Goal: Task Accomplishment & Management: Complete application form

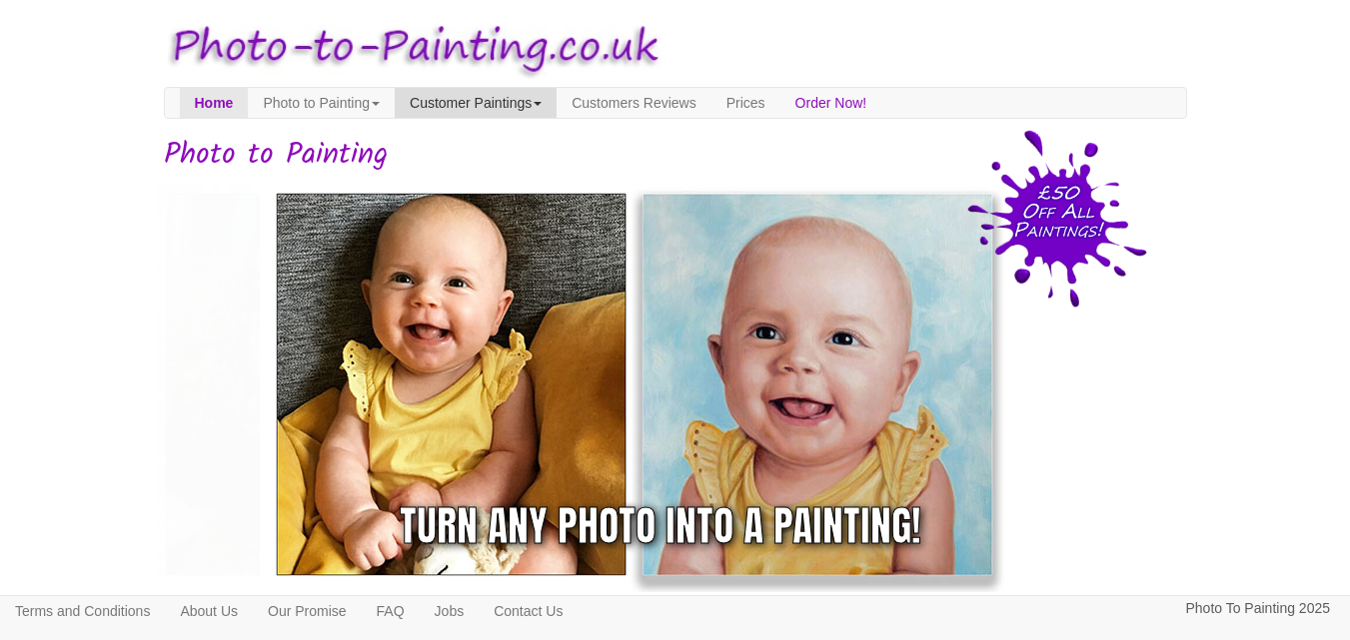
click at [511, 103] on link "Customer Paintings" at bounding box center [476, 103] width 162 height 30
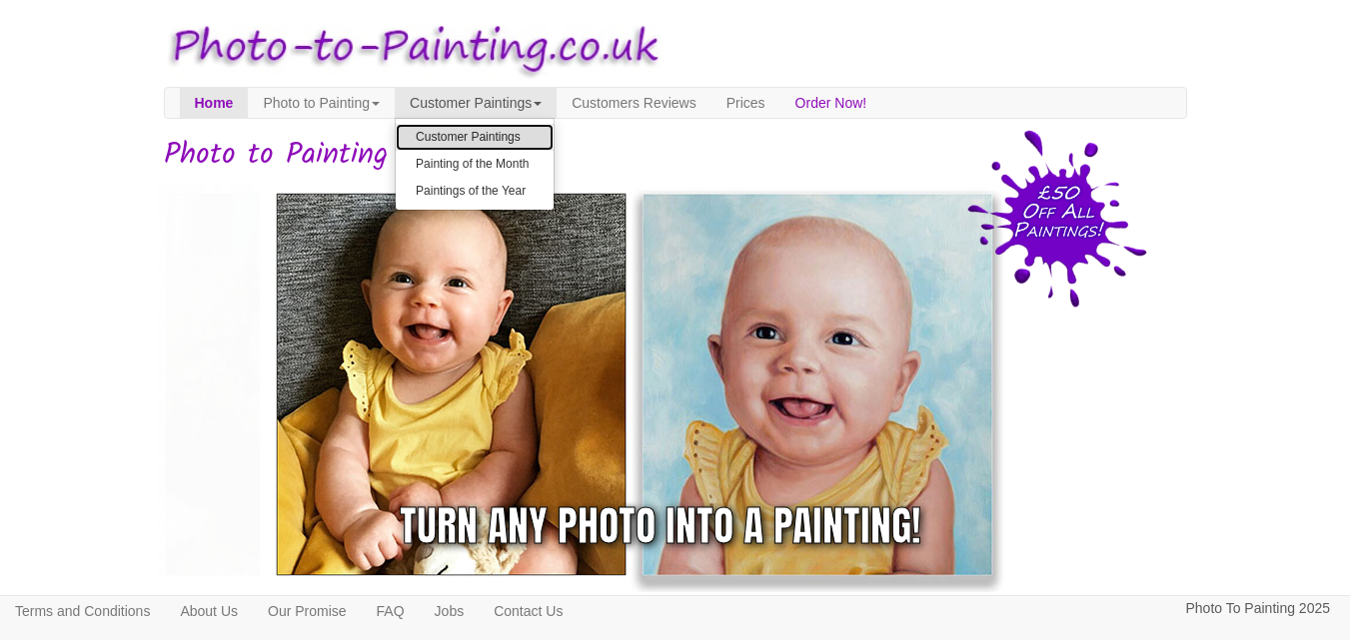
click at [509, 134] on link "Customer Paintings" at bounding box center [475, 137] width 158 height 27
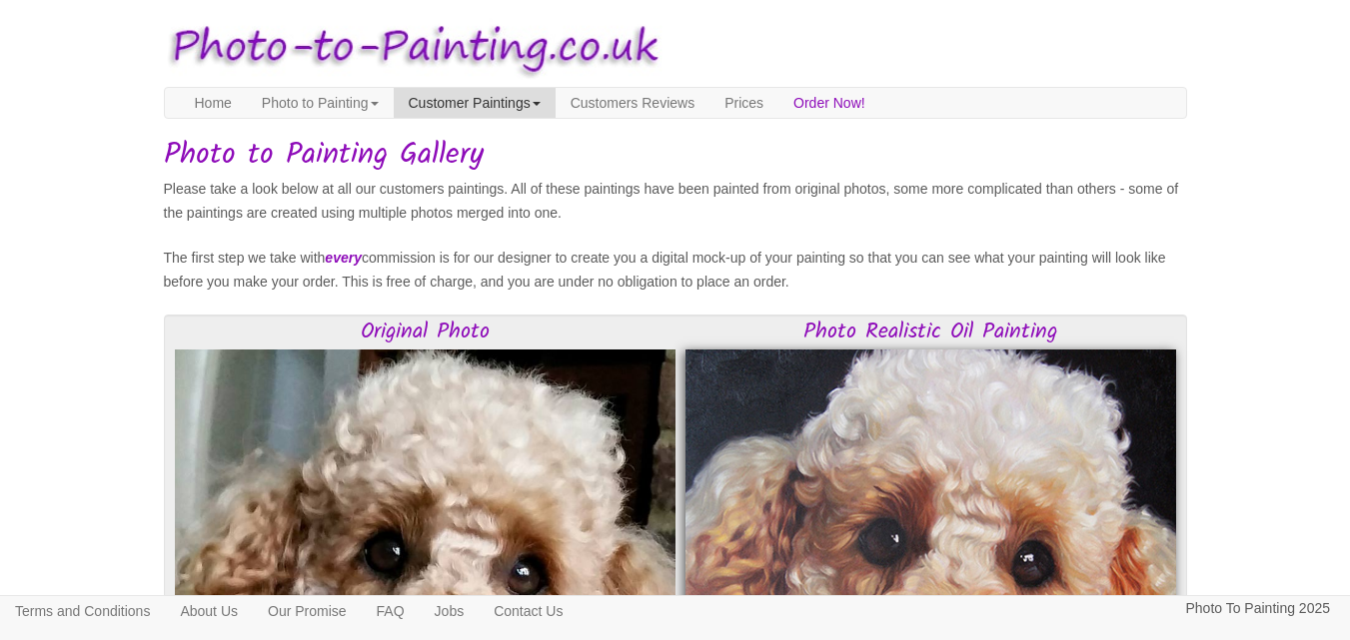
click at [540, 104] on span at bounding box center [536, 104] width 8 height 4
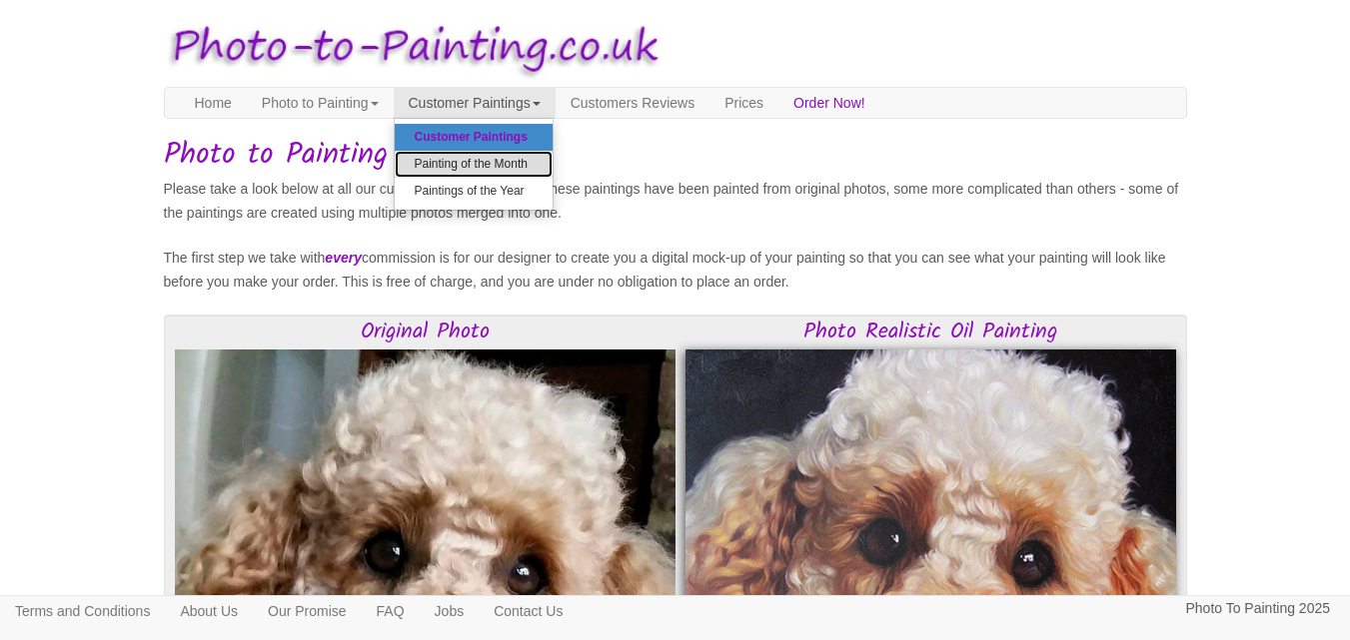
click at [513, 162] on link "Painting of the Month" at bounding box center [474, 164] width 158 height 27
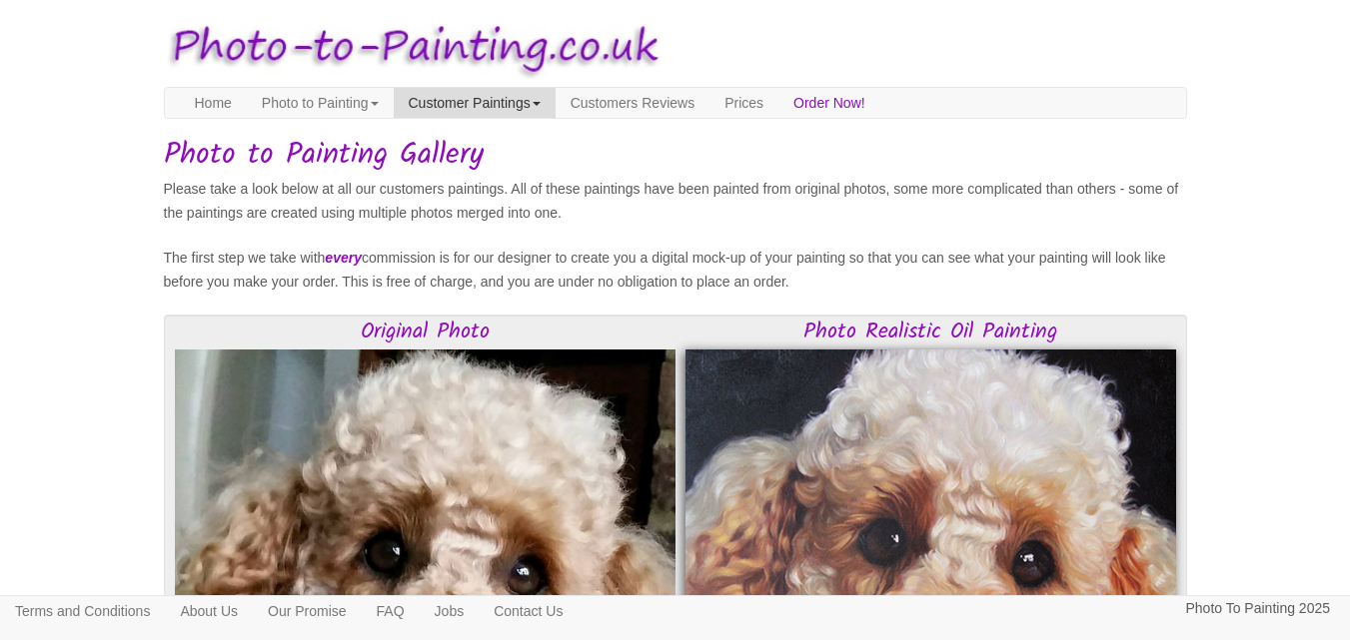
click at [555, 106] on link "Customer Paintings" at bounding box center [475, 103] width 162 height 30
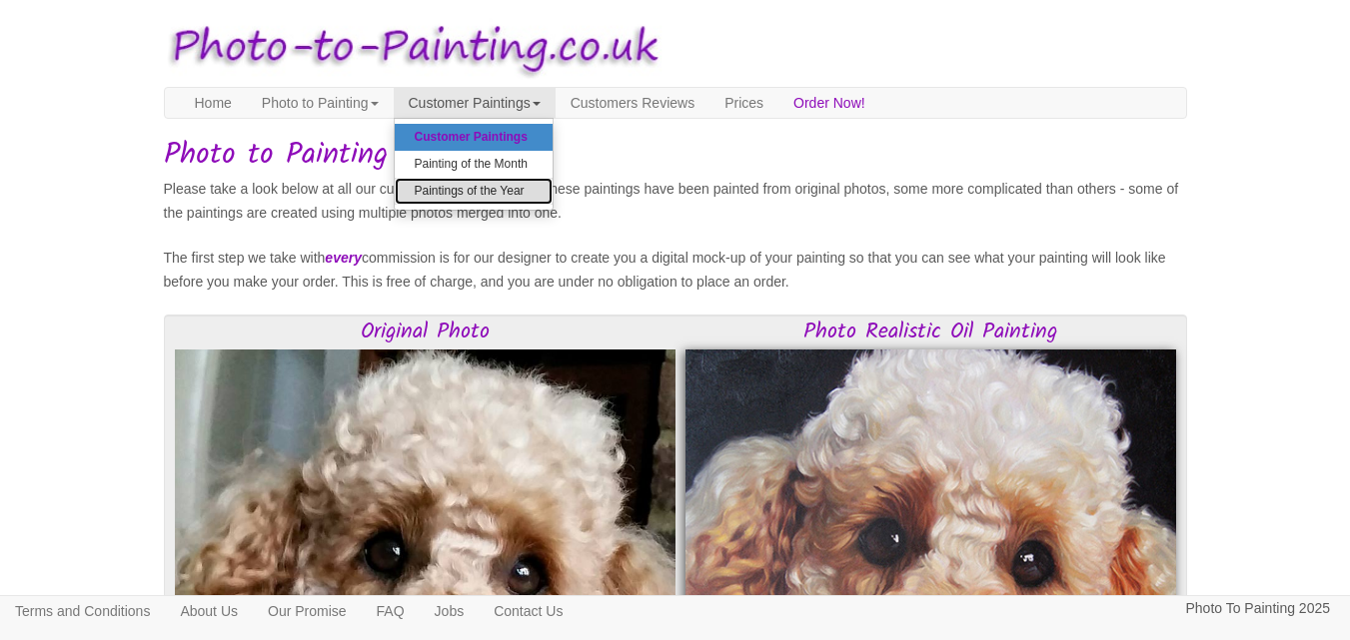
click at [532, 187] on link "Paintings of the Year" at bounding box center [474, 191] width 158 height 27
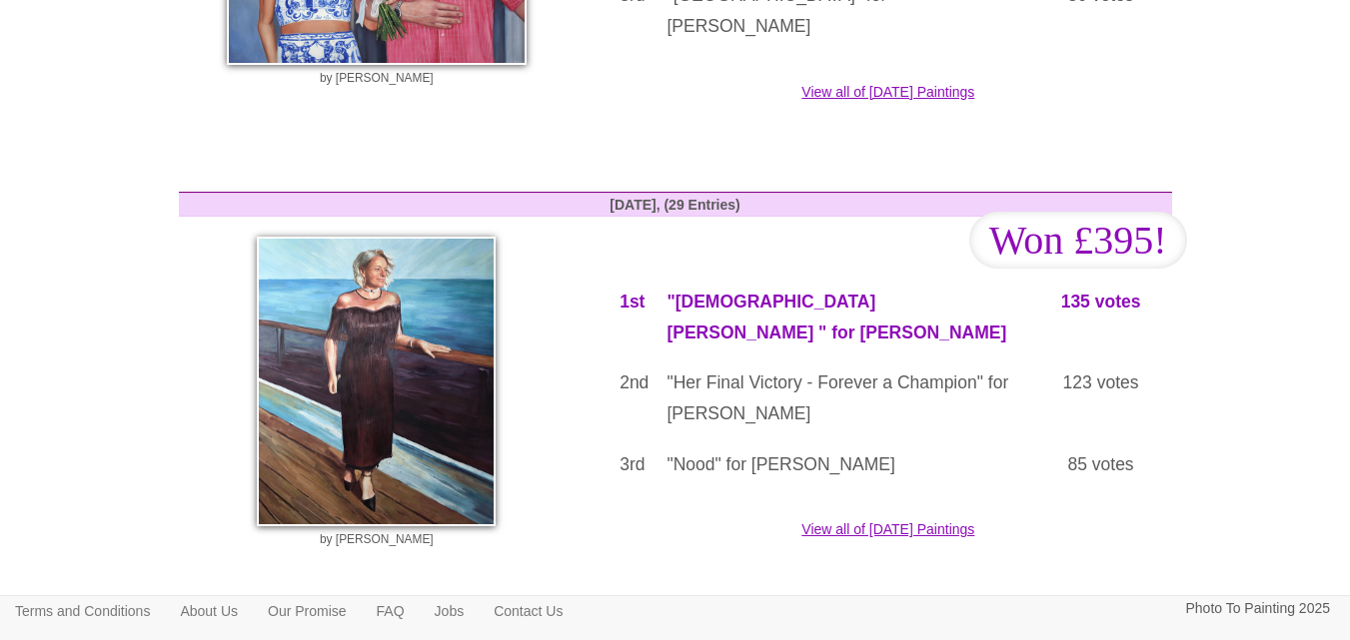
scroll to position [3097, 0]
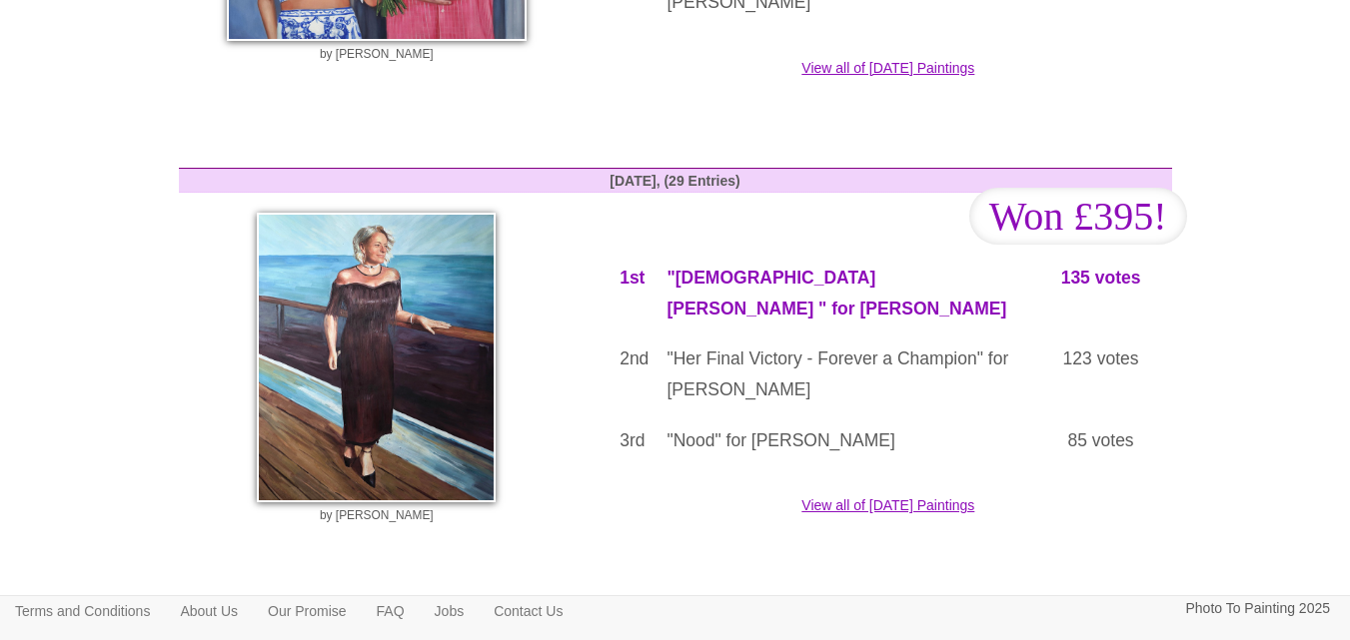
click at [440, 305] on img at bounding box center [376, 358] width 239 height 290
click at [409, 213] on img at bounding box center [376, 358] width 239 height 290
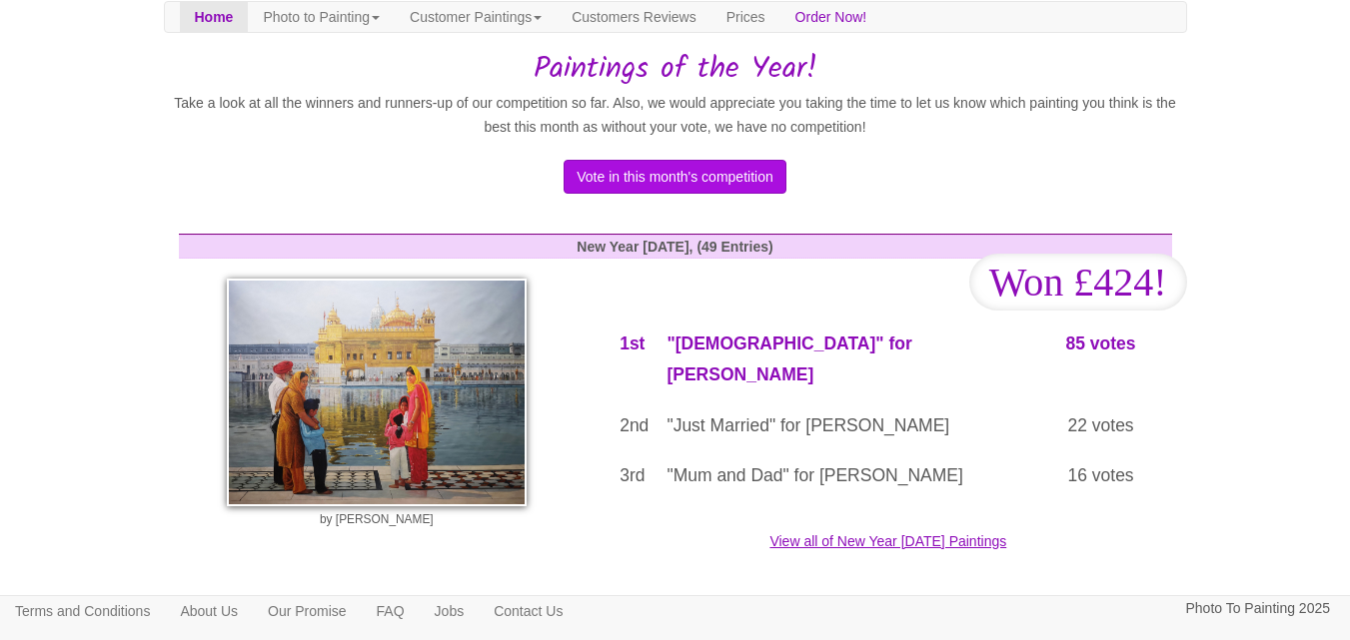
scroll to position [0, 0]
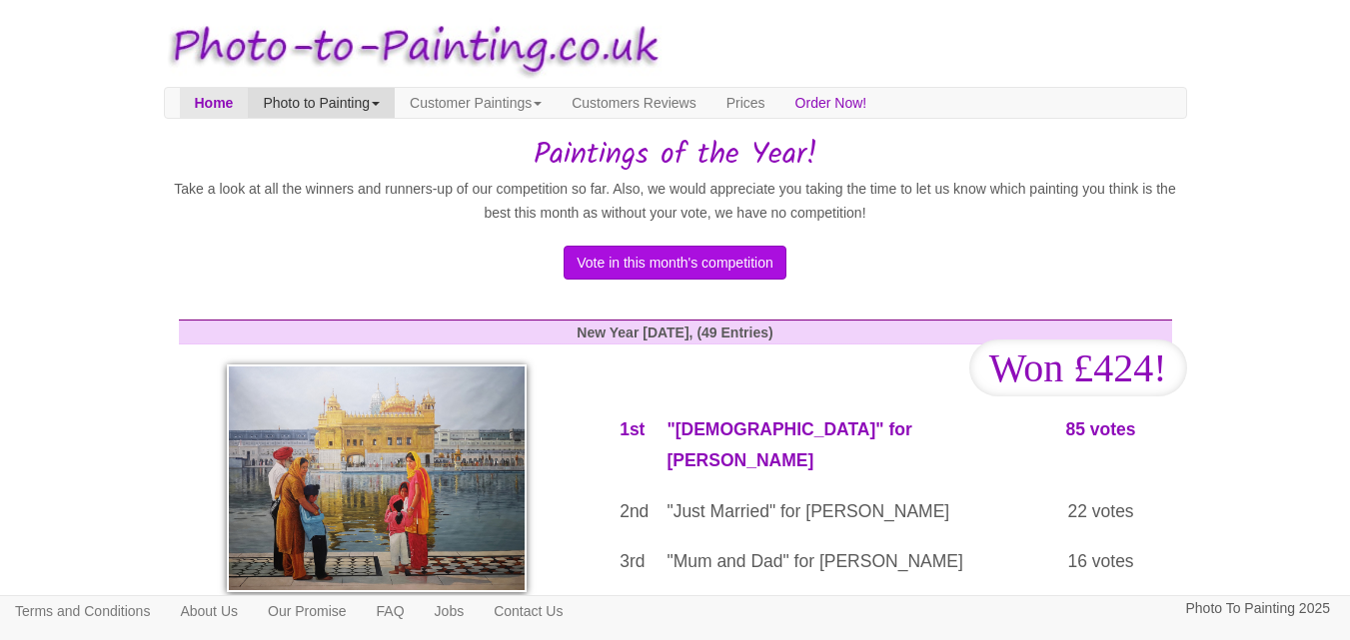
click at [360, 93] on link "Photo to Painting" at bounding box center [321, 103] width 147 height 30
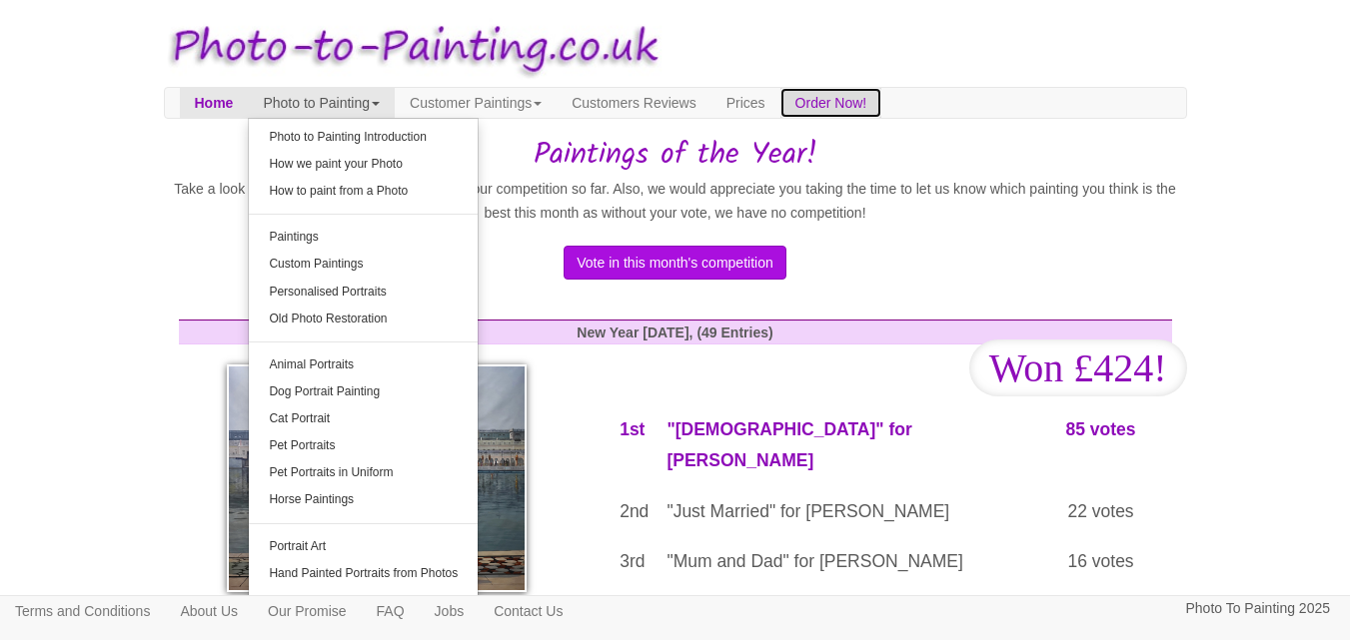
click at [882, 101] on link "Order Now!" at bounding box center [831, 103] width 102 height 30
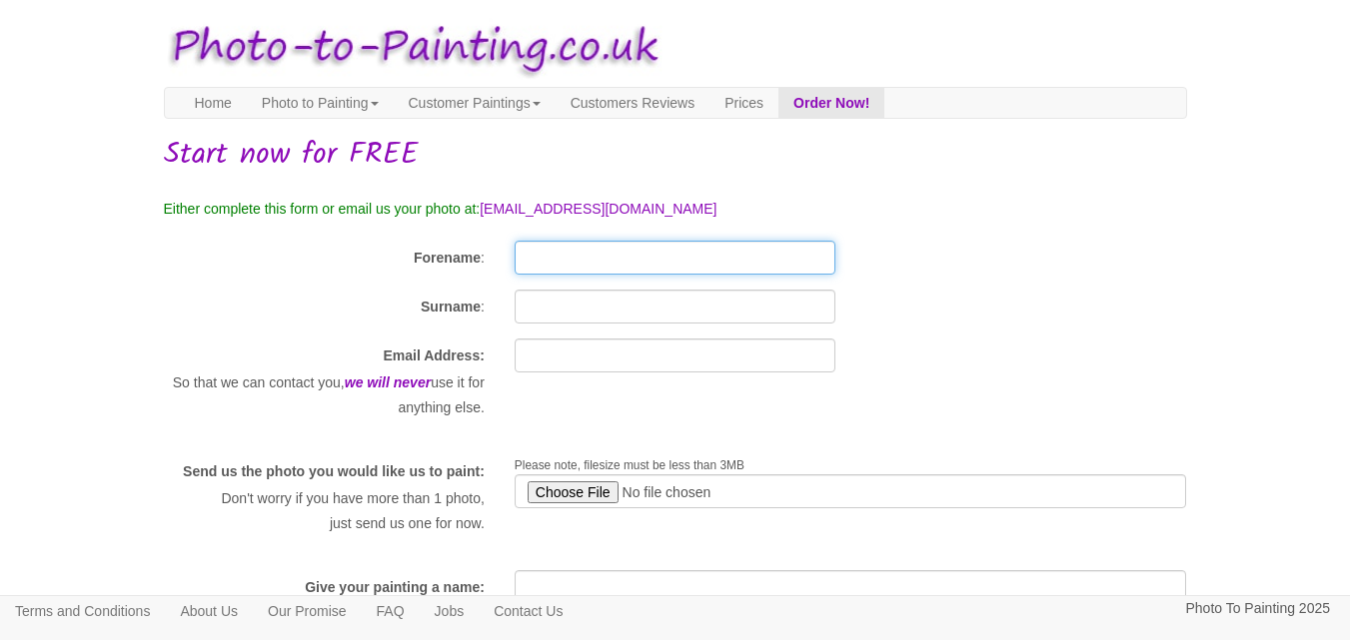
click at [559, 247] on input "Forename" at bounding box center [674, 258] width 321 height 34
type input "Wendy"
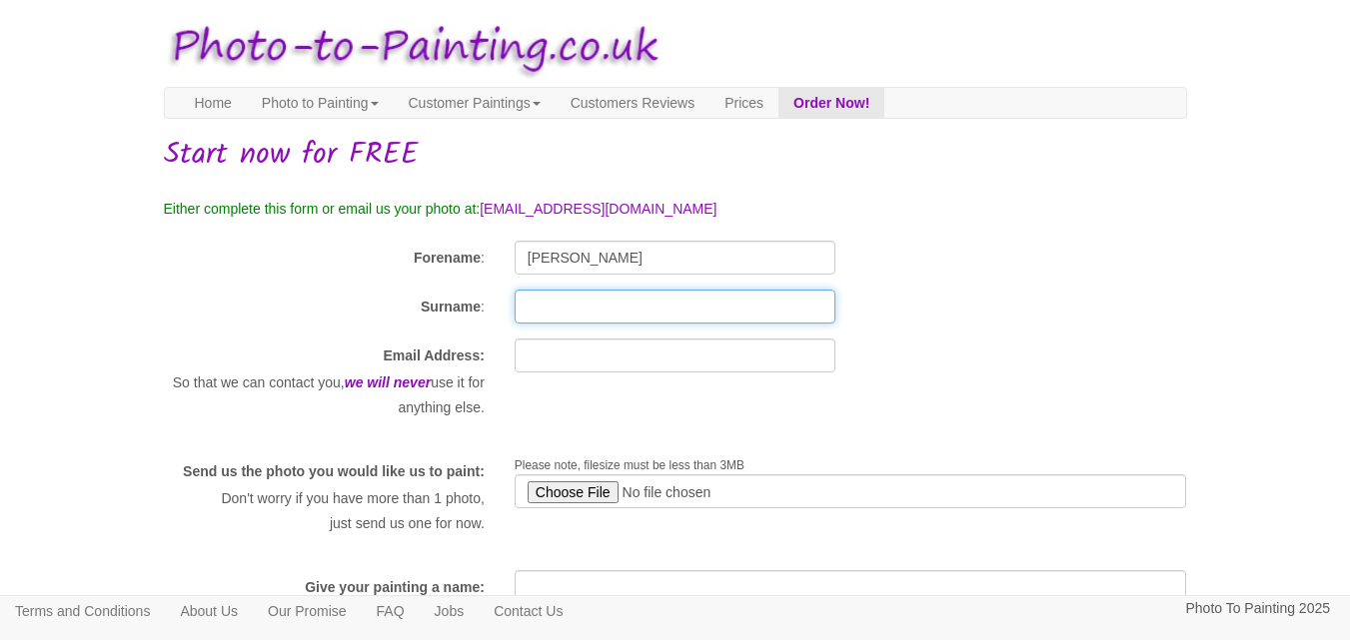
type input "Madgwick"
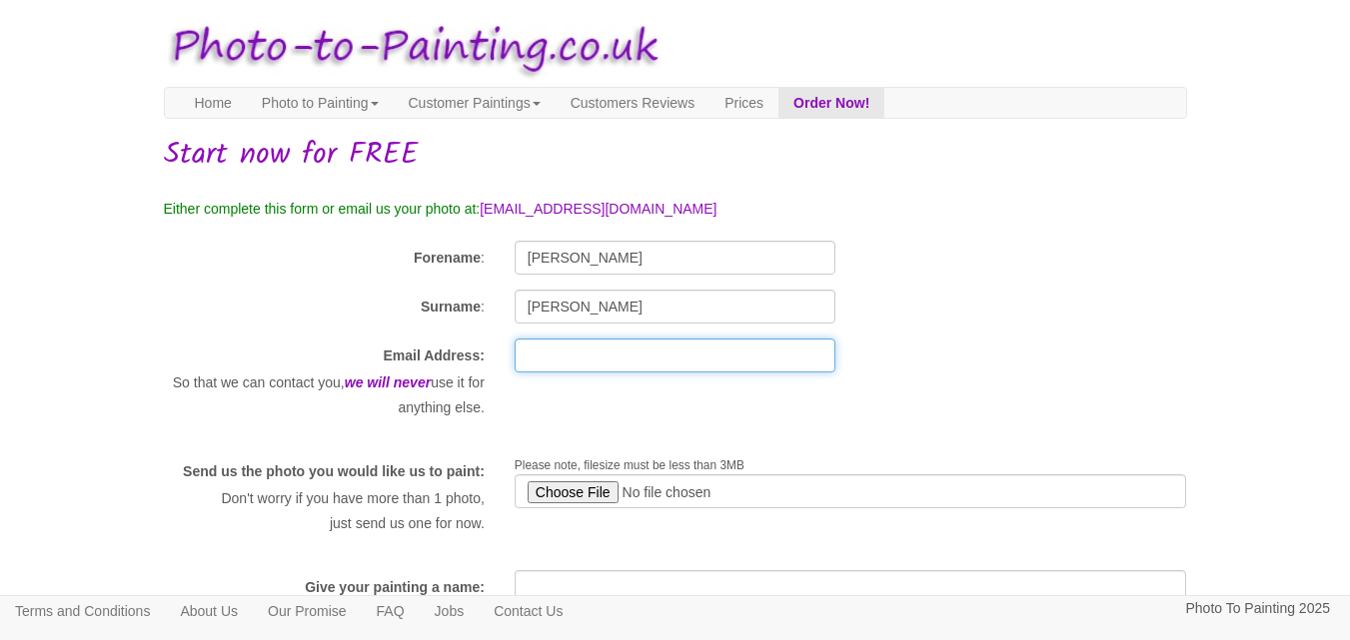
type input "wendymadgwick@hotmail.com"
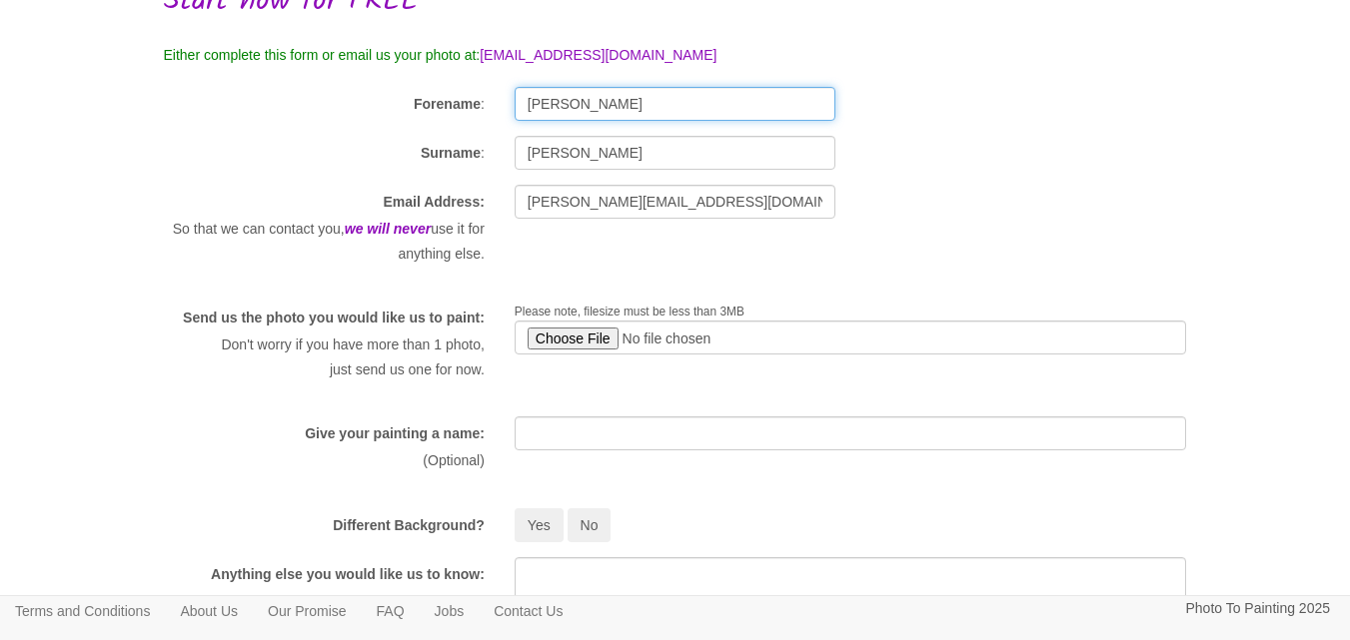
scroll to position [200, 0]
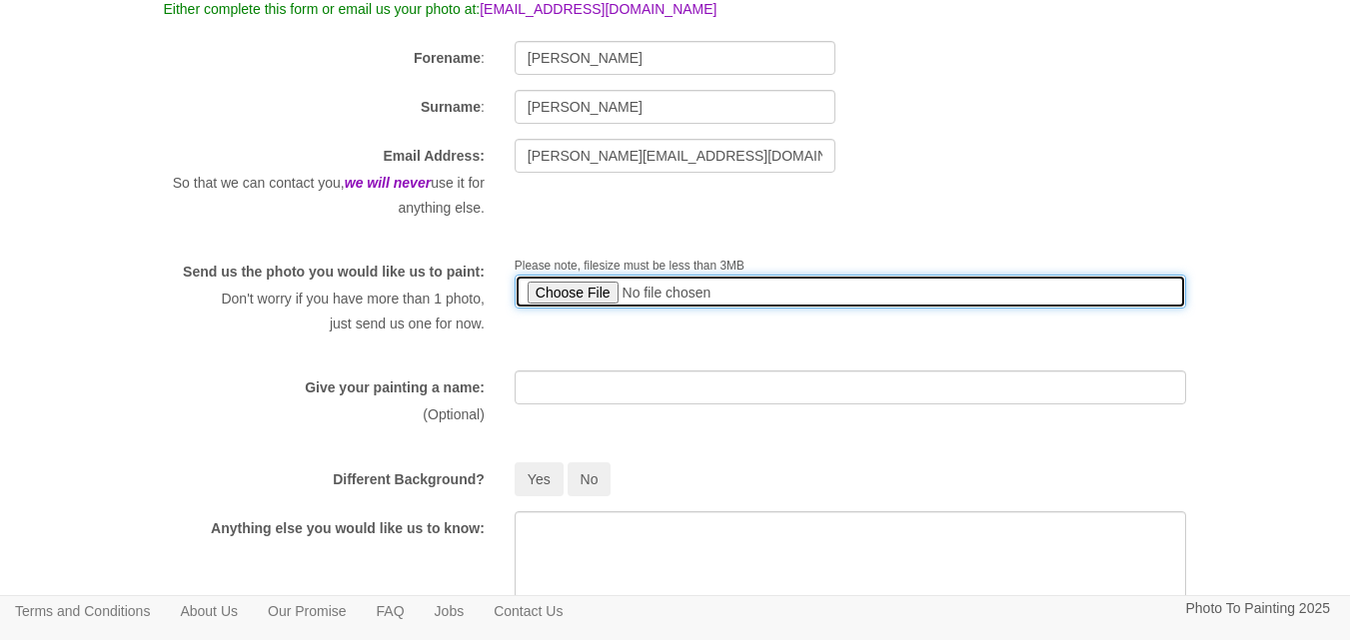
click at [567, 296] on input "file" at bounding box center [850, 292] width 672 height 34
type input "C:\fakepath\Tsh and cheebs 1.JPG"
click at [622, 289] on input "file" at bounding box center [850, 292] width 672 height 34
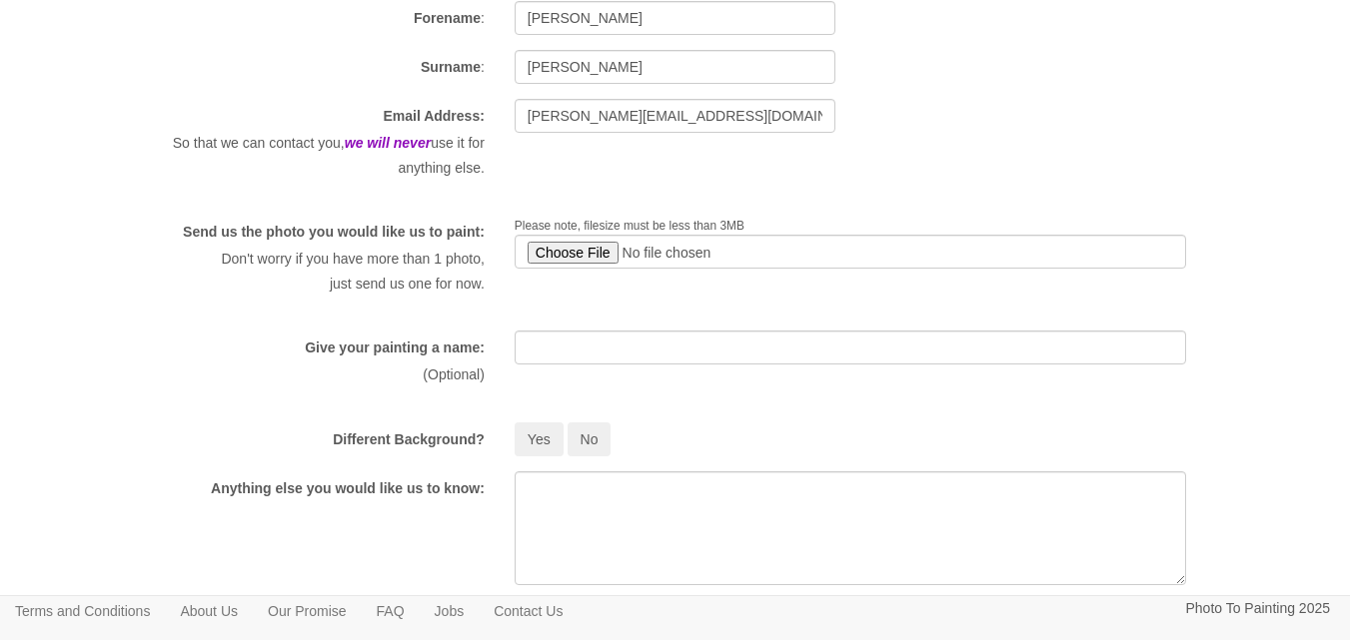
scroll to position [300, 0]
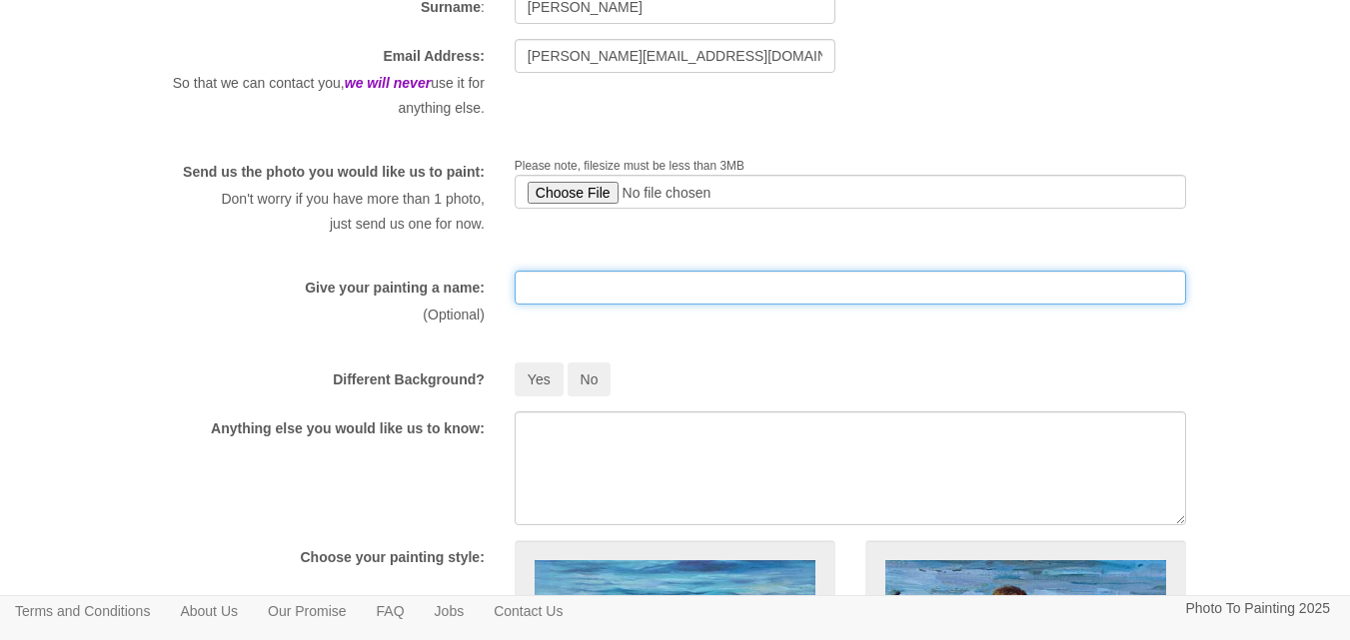
click at [537, 303] on input "text" at bounding box center [850, 288] width 672 height 34
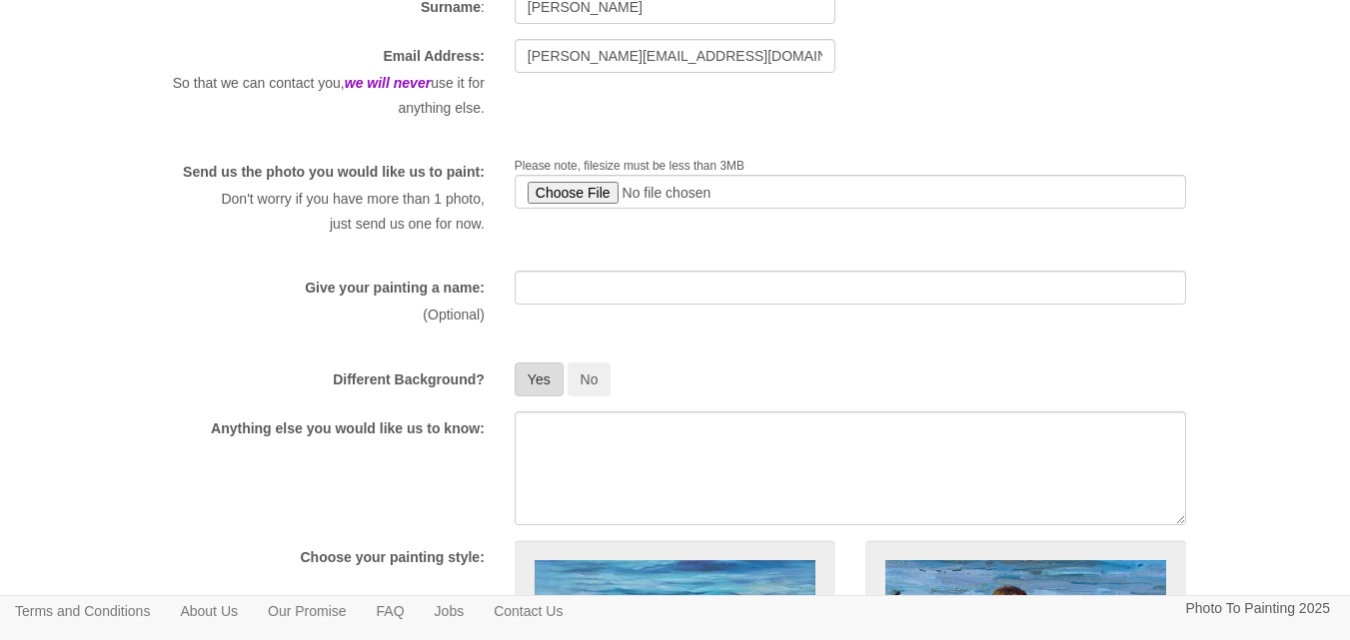
click at [541, 392] on button "Yes" at bounding box center [538, 380] width 49 height 34
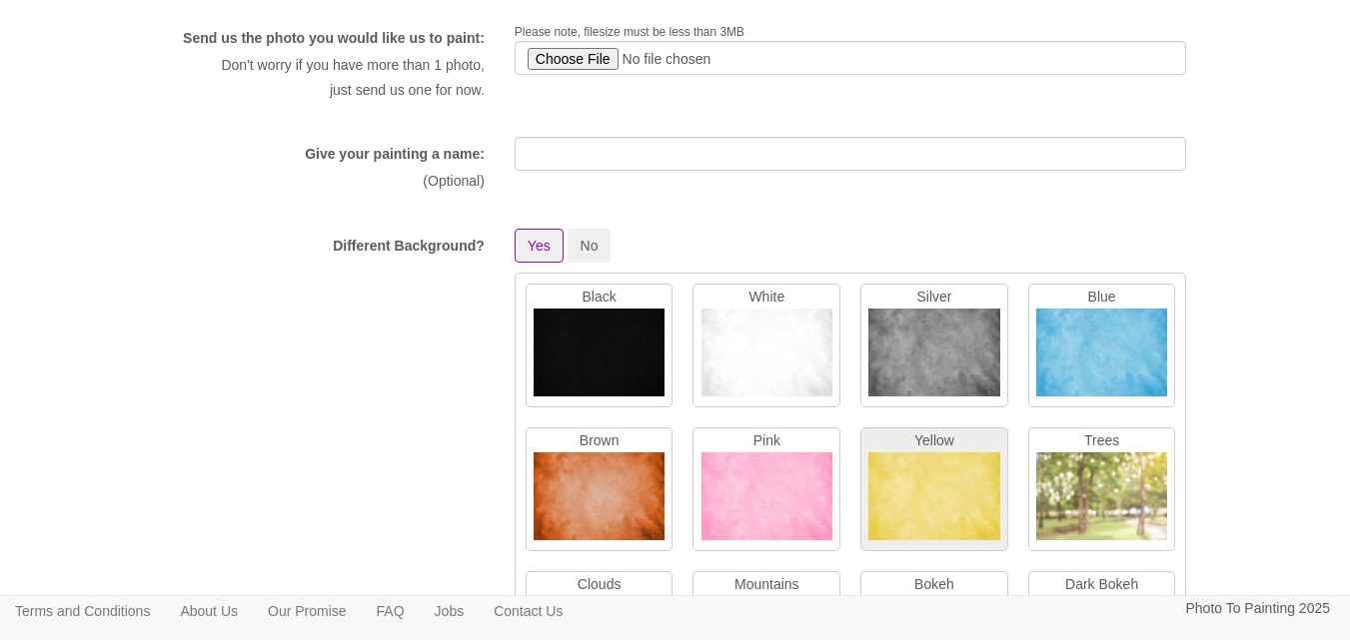
scroll to position [400, 0]
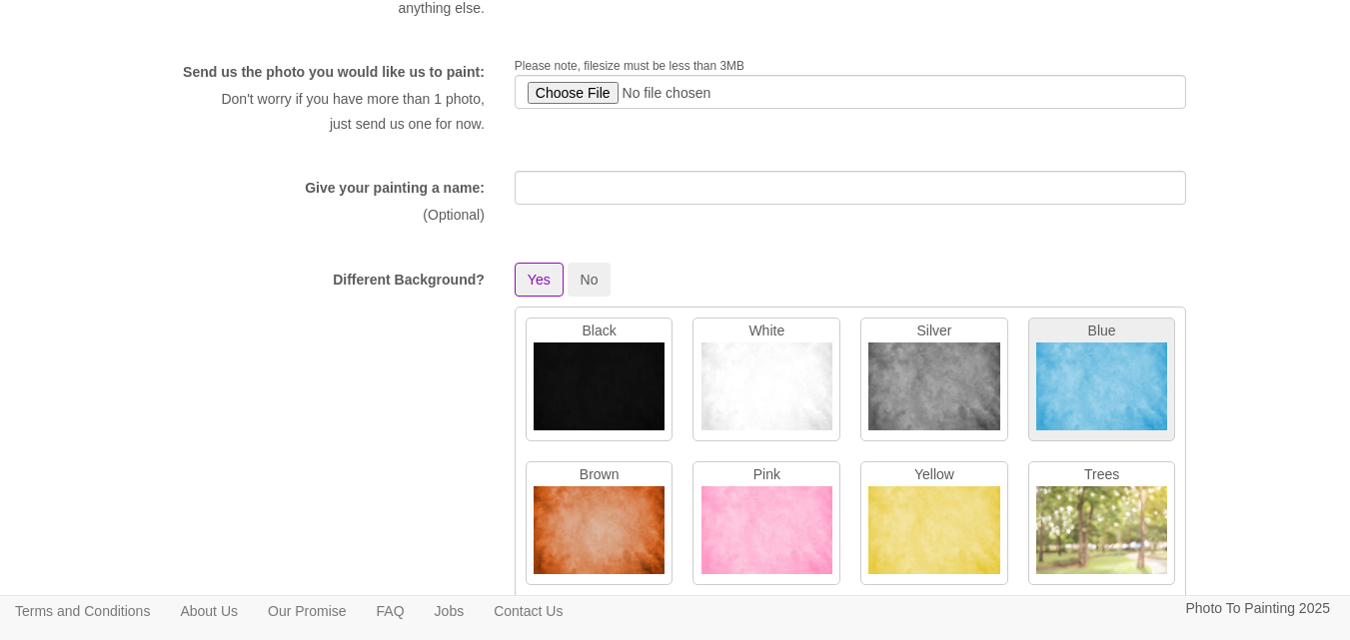
click at [1053, 408] on img at bounding box center [1101, 391] width 131 height 97
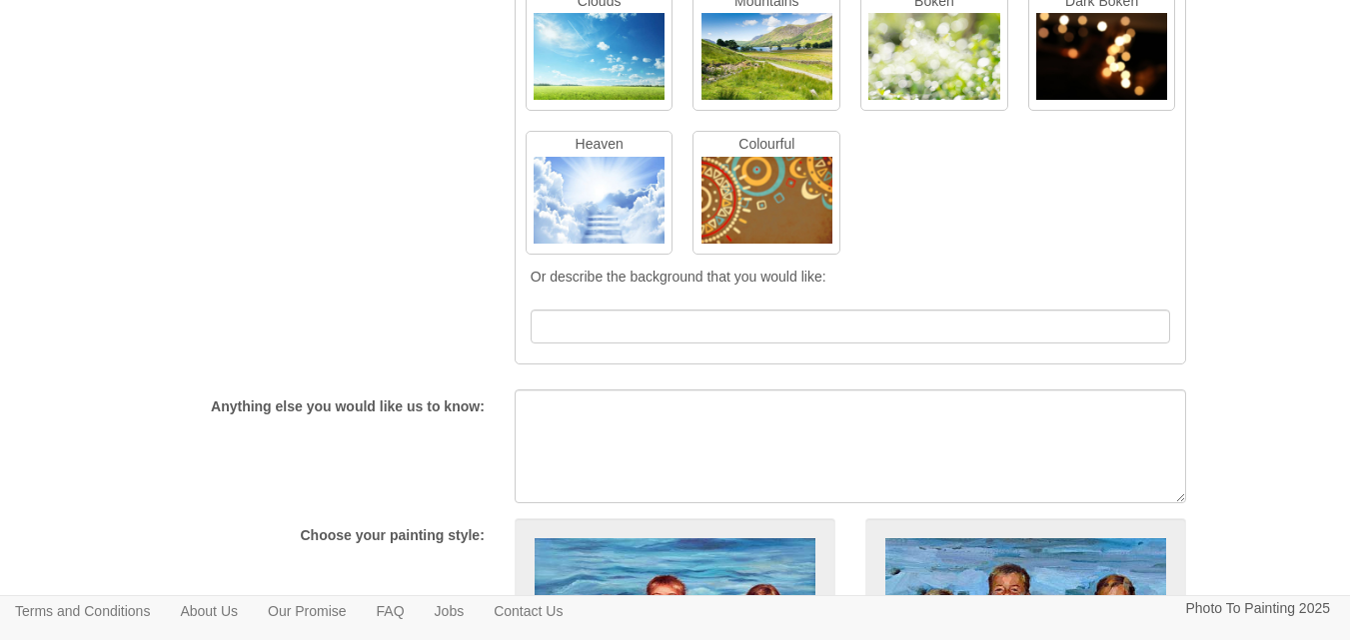
scroll to position [1099, 0]
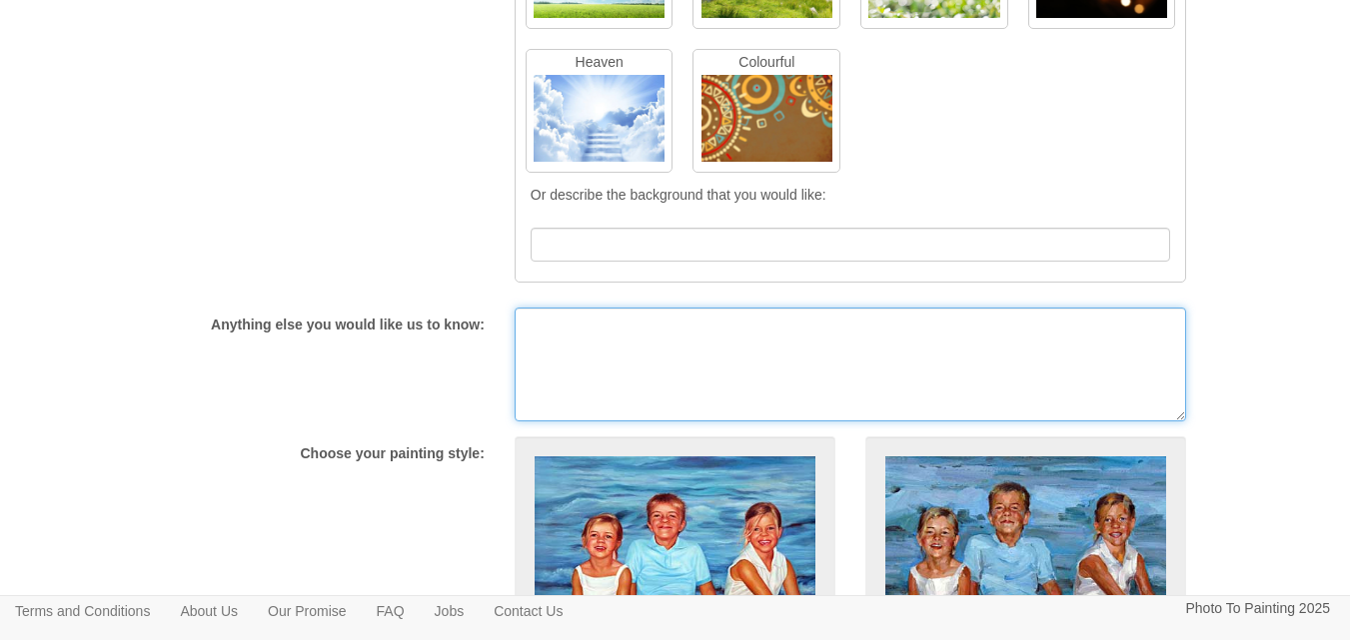
click at [544, 360] on textarea at bounding box center [850, 365] width 672 height 114
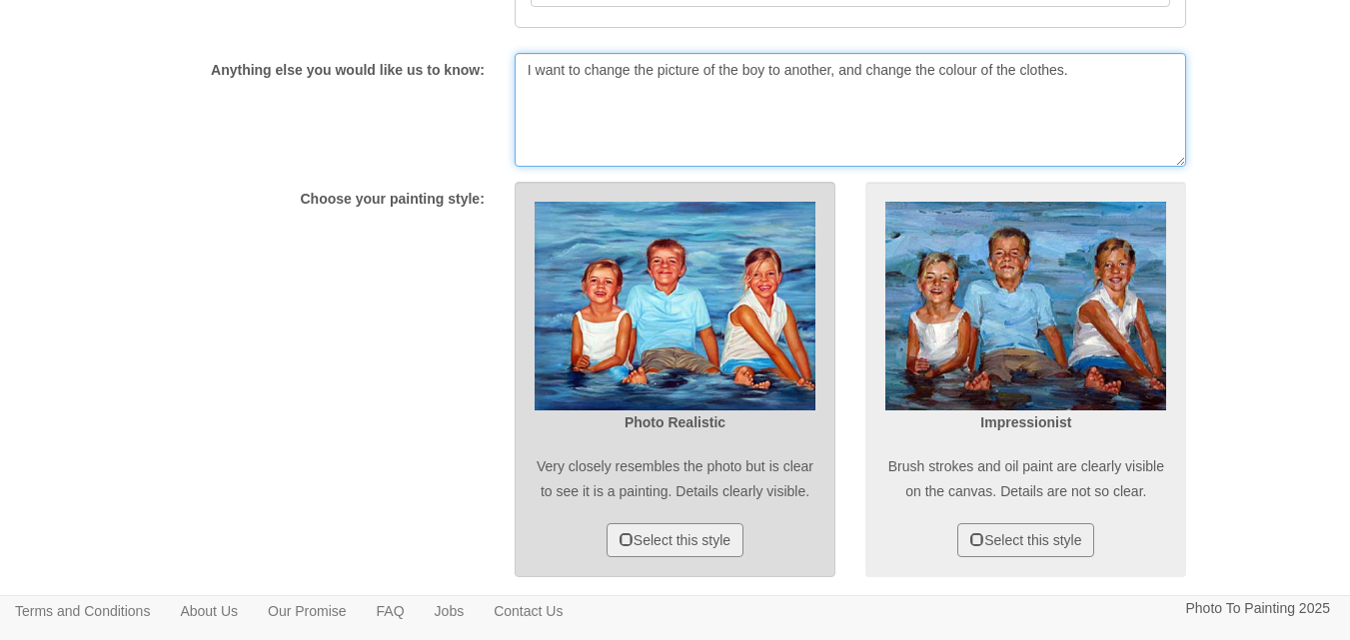
scroll to position [1399, 0]
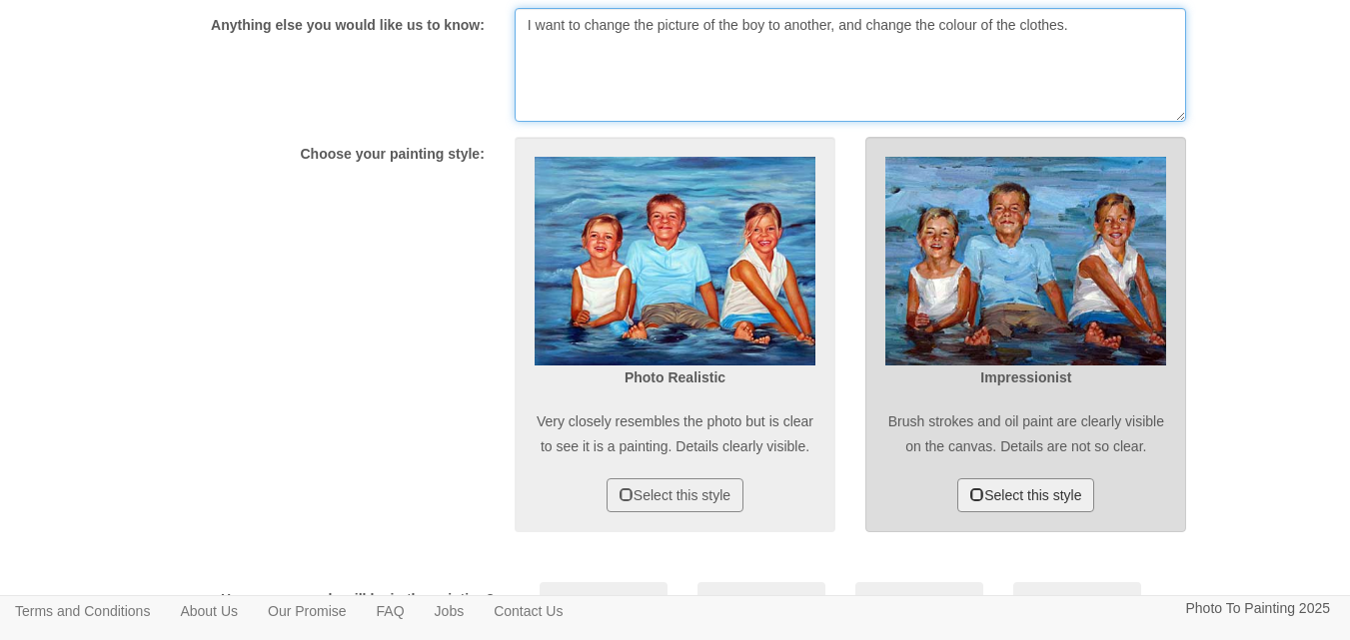
type textarea "I want to change the picture of the boy to another, and change the colour of th…"
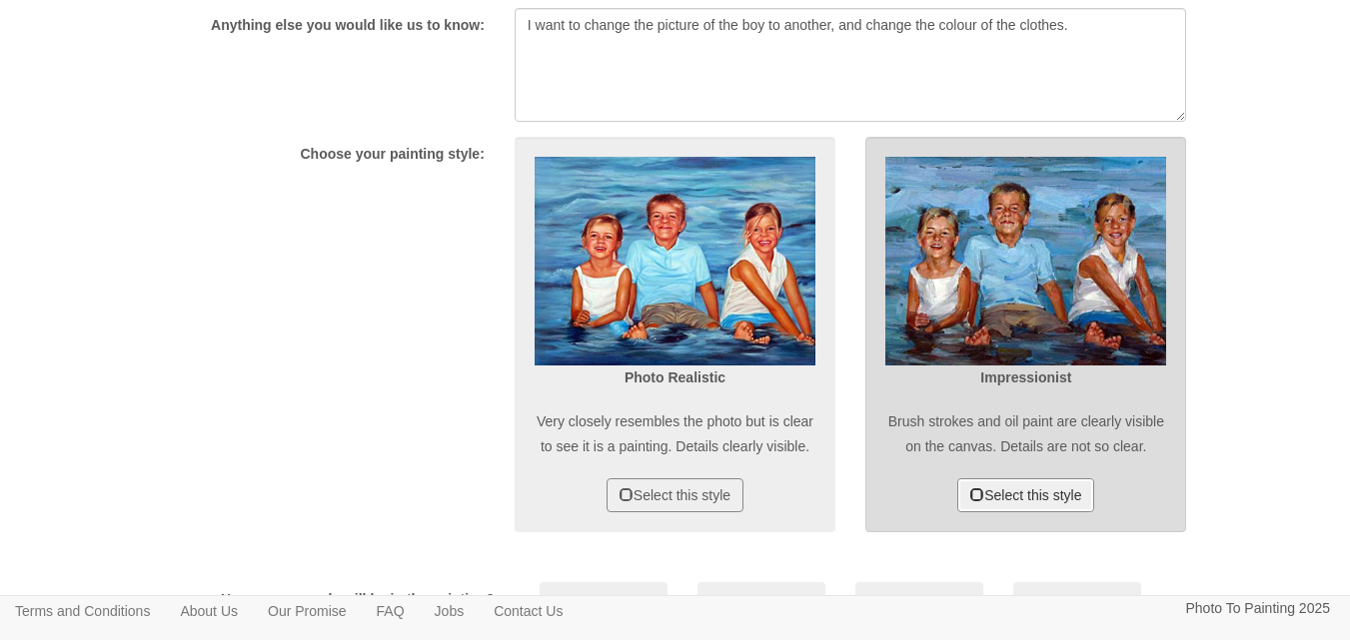
click at [986, 512] on button "Select this style" at bounding box center [1025, 496] width 137 height 34
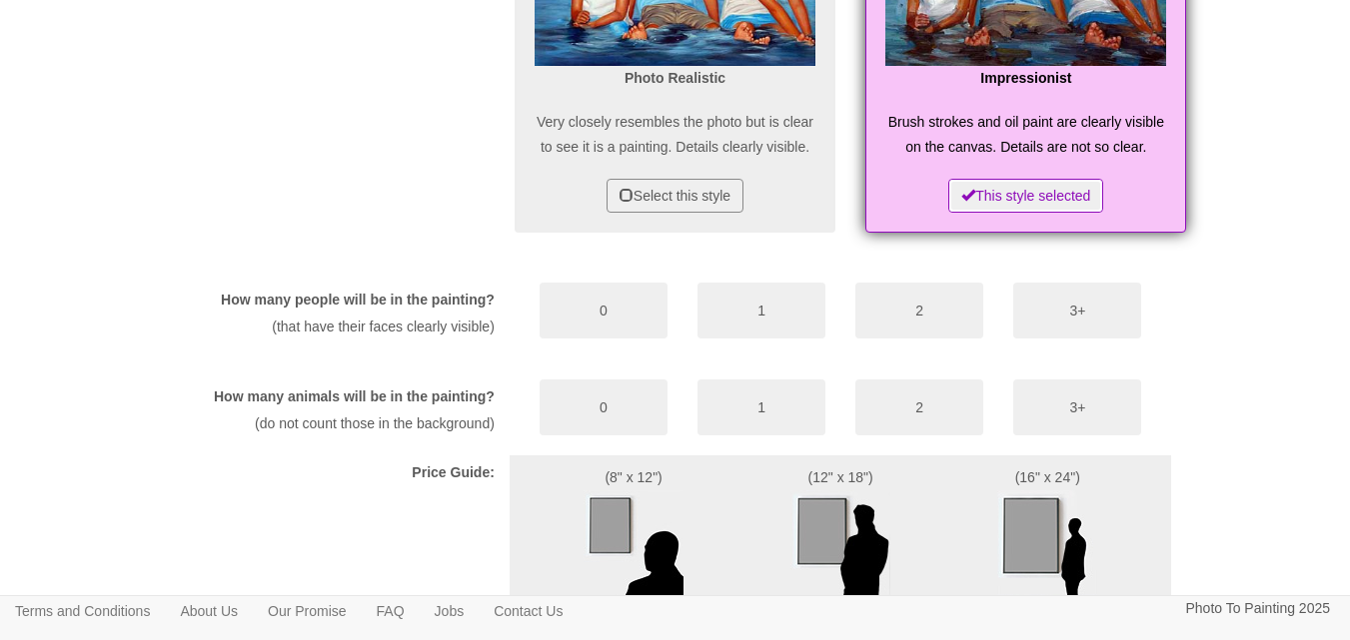
scroll to position [1798, 0]
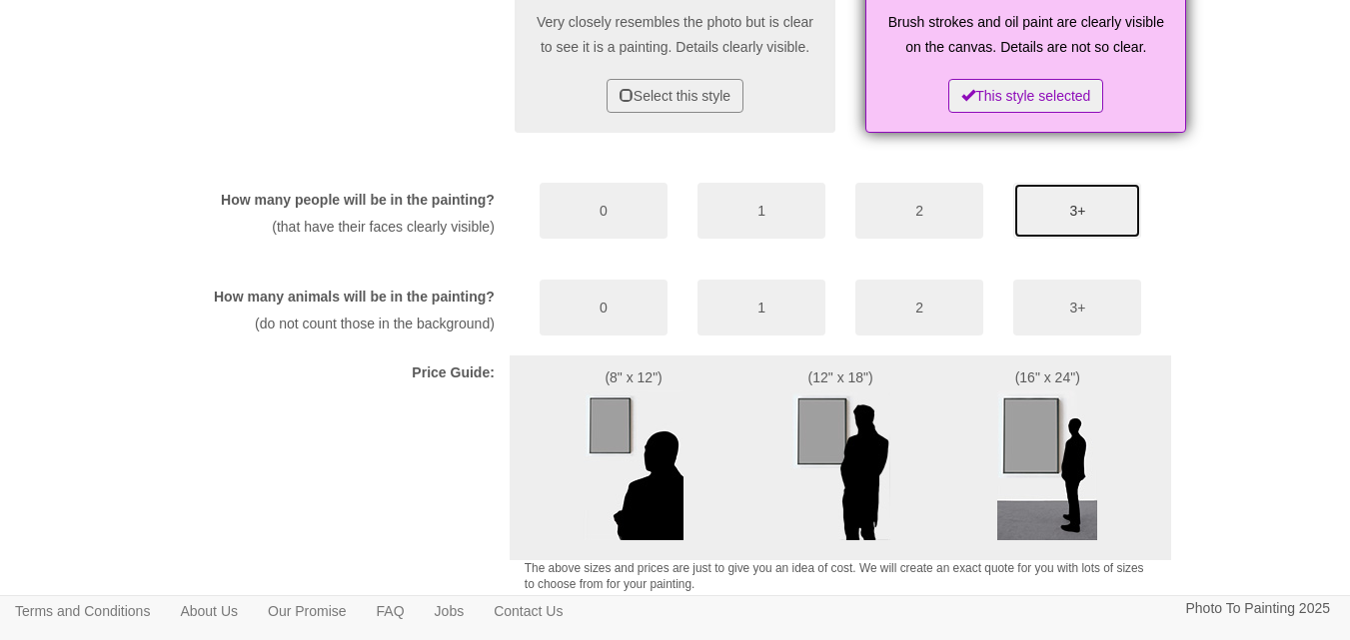
click at [1075, 239] on button "3+" at bounding box center [1077, 211] width 128 height 56
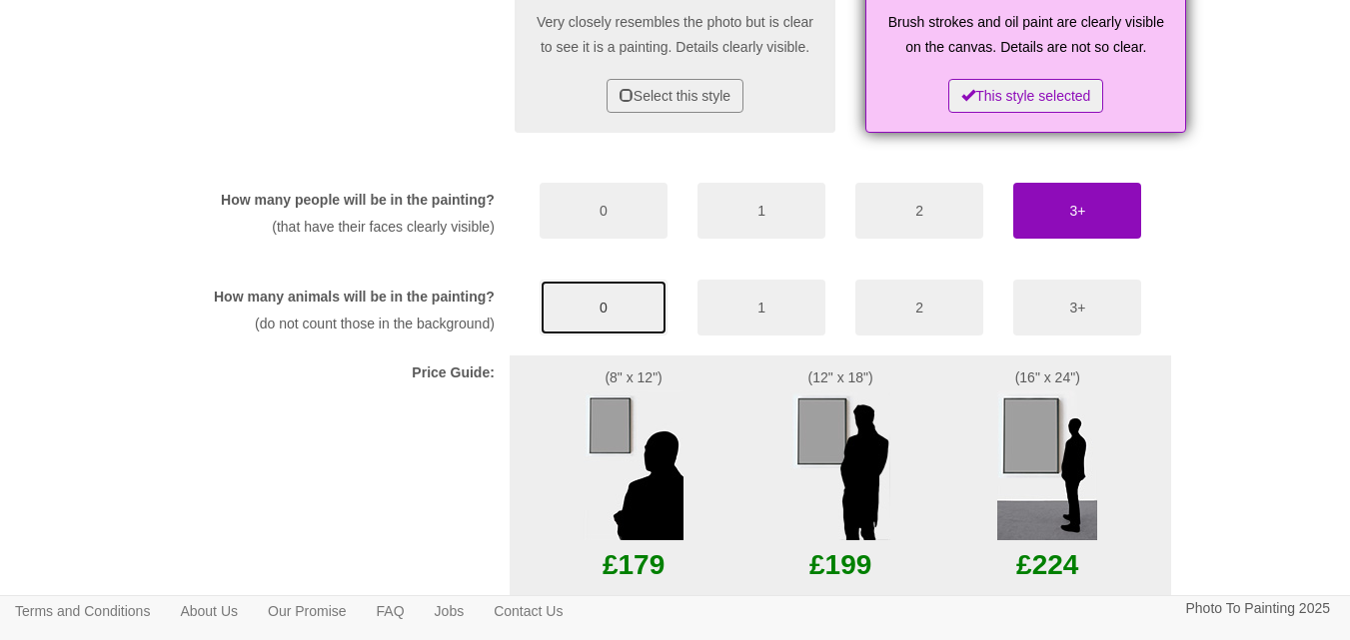
click at [572, 336] on button "0" at bounding box center [603, 308] width 128 height 56
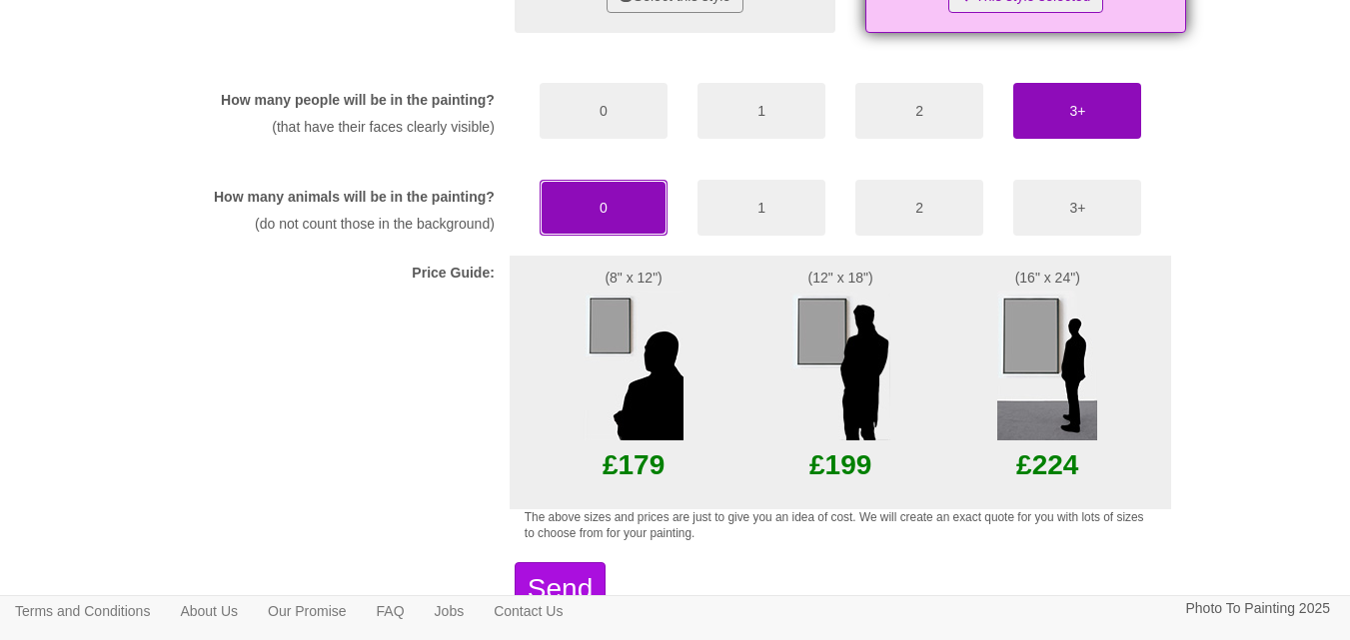
scroll to position [1998, 0]
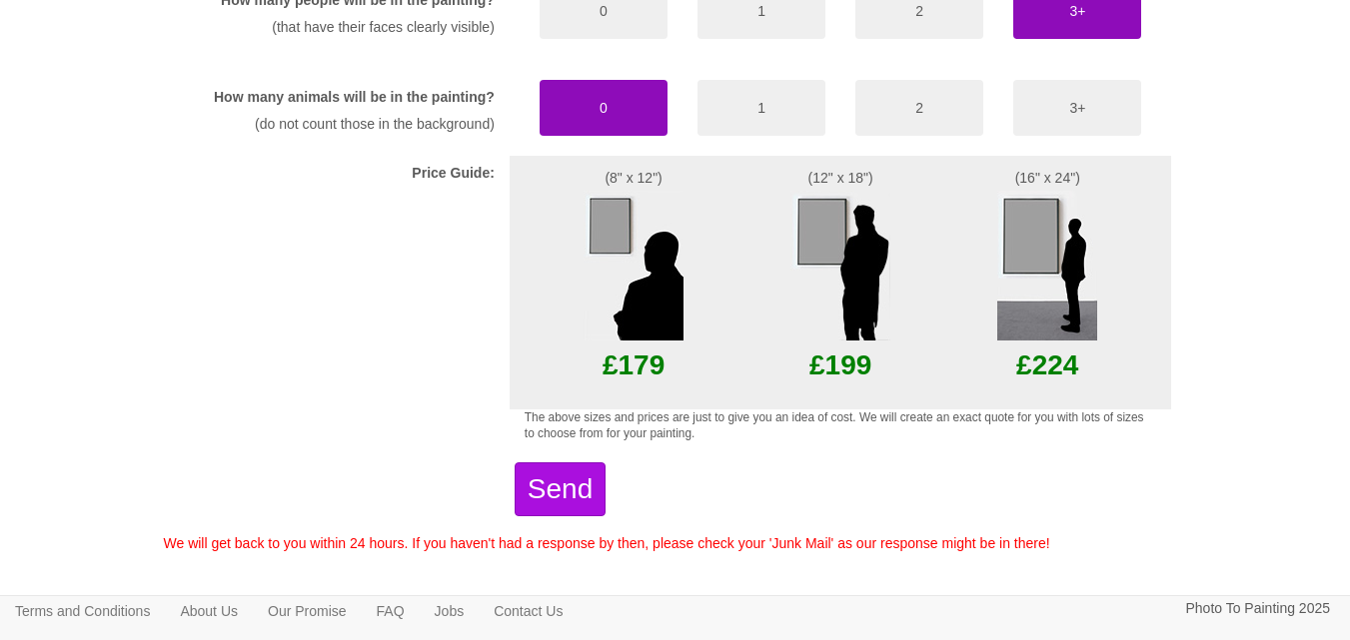
click at [829, 330] on img at bounding box center [840, 266] width 100 height 150
click at [857, 341] on img at bounding box center [840, 266] width 100 height 150
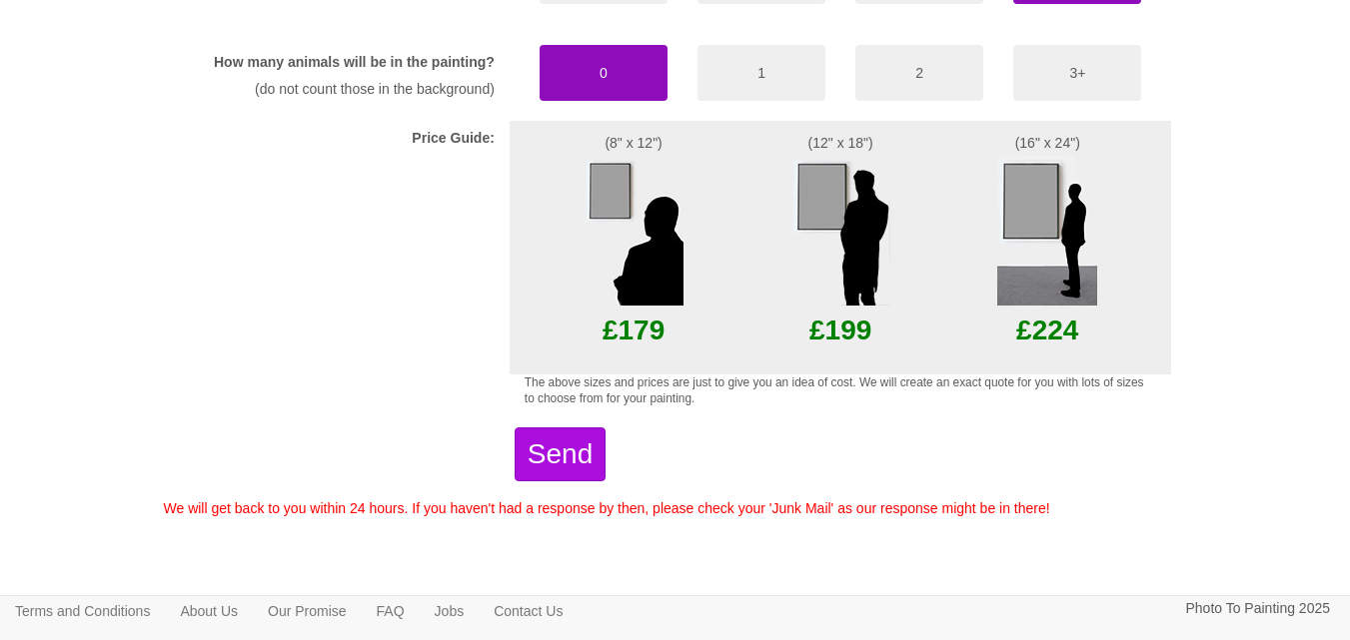
scroll to position [2098, 0]
click at [844, 352] on p "£199" at bounding box center [840, 330] width 136 height 49
click at [856, 234] on img at bounding box center [840, 231] width 100 height 150
click at [605, 474] on button "Send" at bounding box center [559, 455] width 91 height 54
